Goal: Find specific page/section

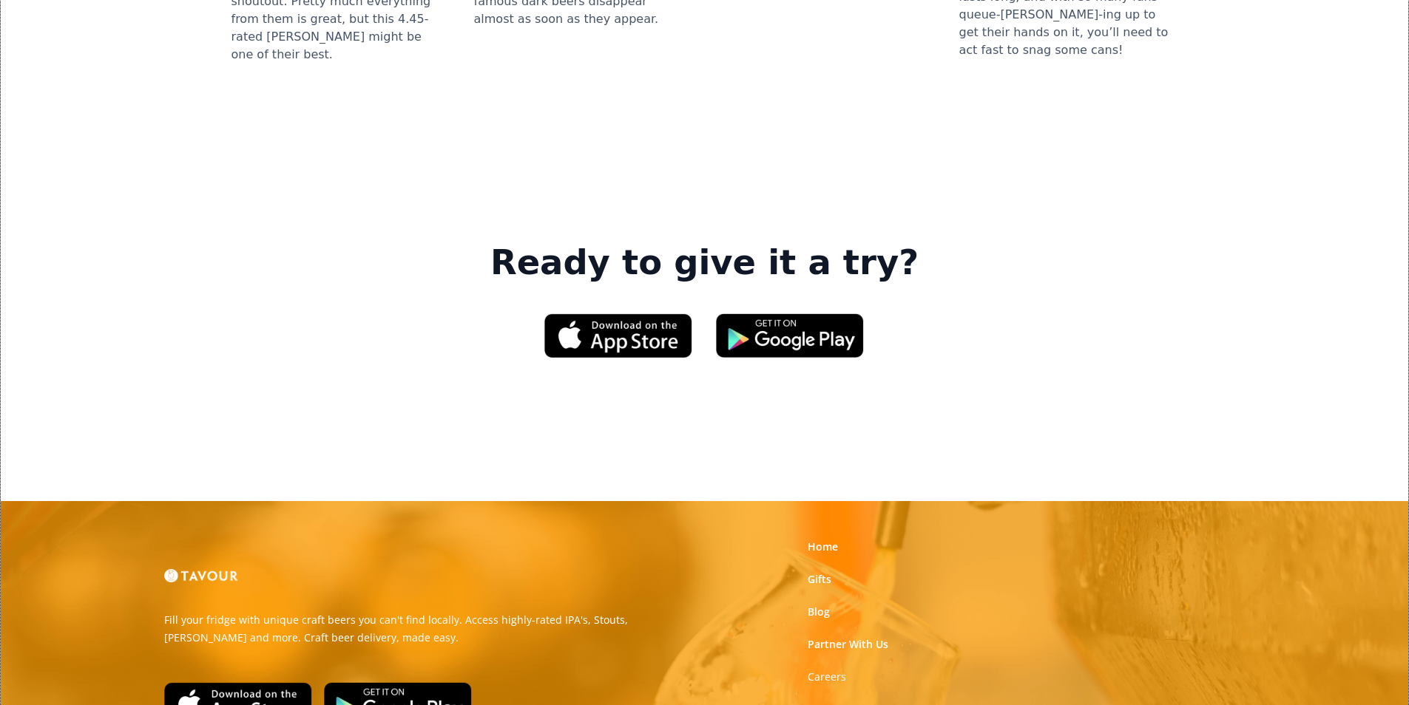
scroll to position [2237, 0]
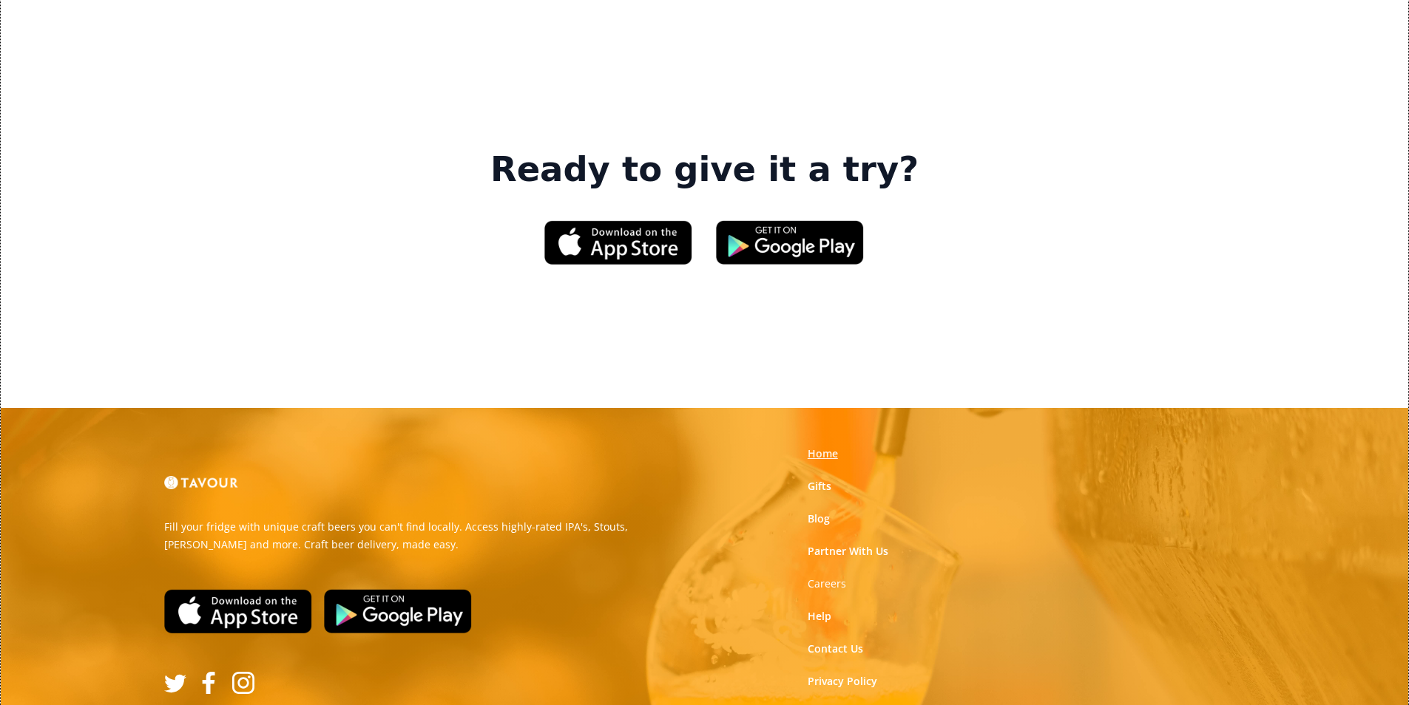
click at [813, 447] on link "Home" at bounding box center [822, 454] width 30 height 15
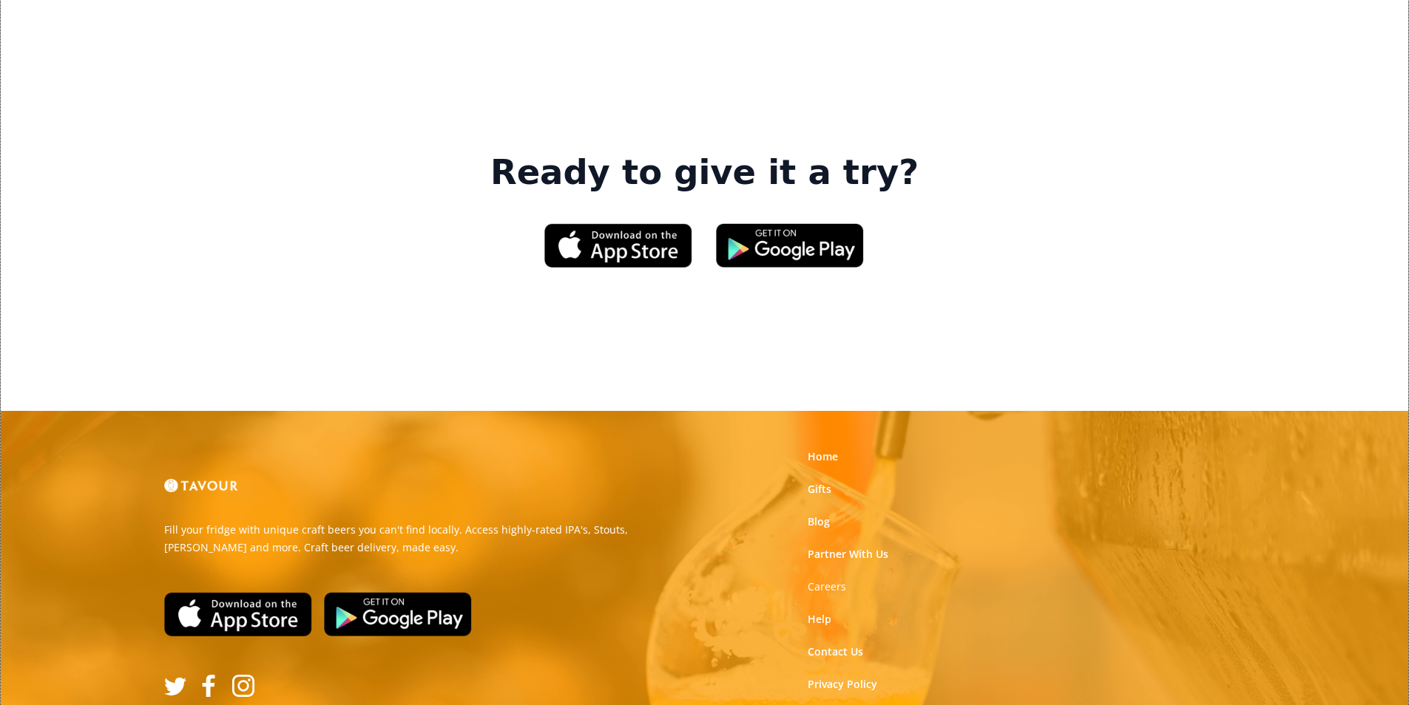
scroll to position [2237, 0]
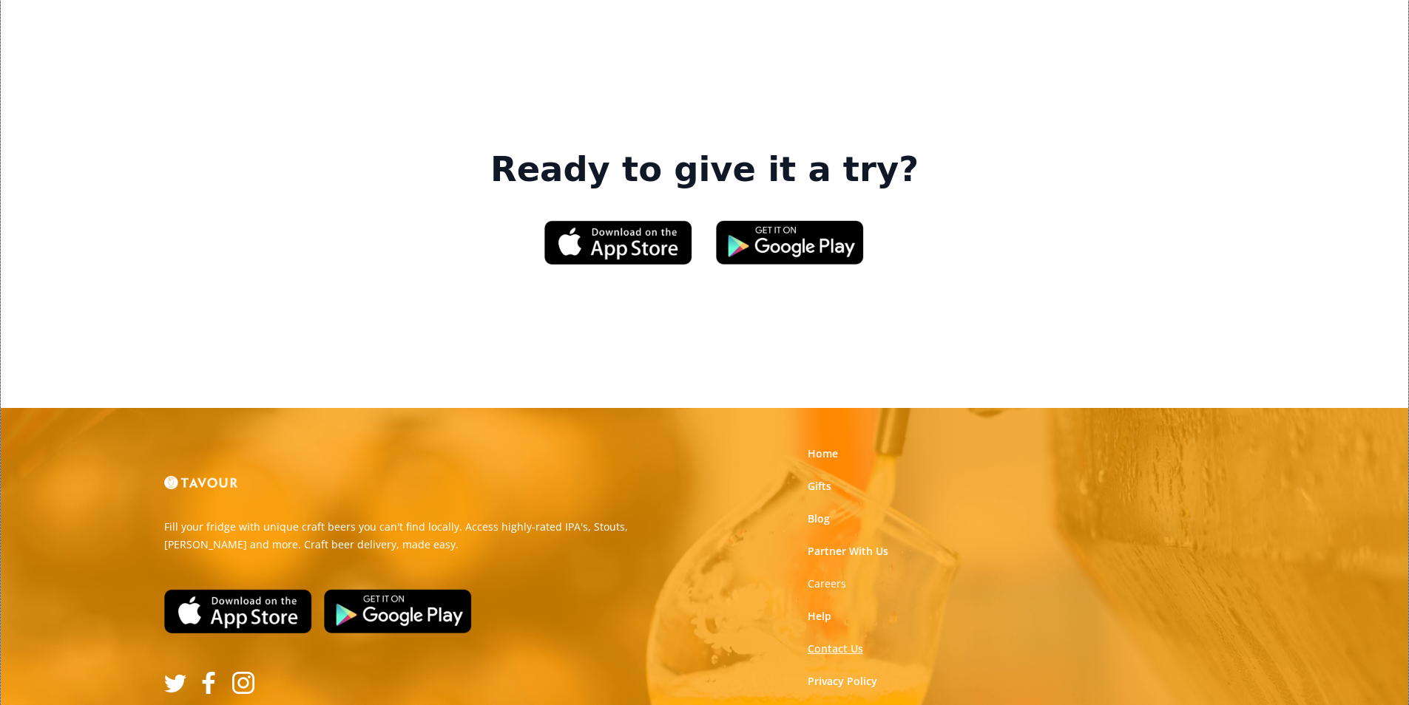
click at [816, 642] on link "Contact Us" at bounding box center [834, 649] width 55 height 15
click at [816, 609] on link "Help" at bounding box center [819, 616] width 24 height 15
